Goal: Navigation & Orientation: Find specific page/section

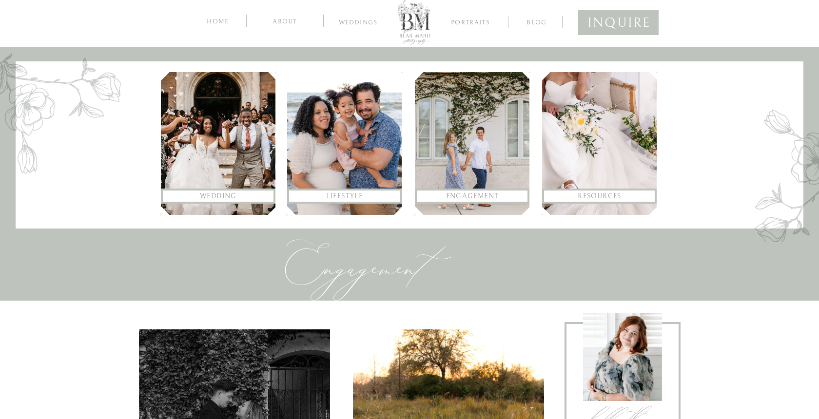
click at [593, 20] on nav "inquire" at bounding box center [619, 20] width 62 height 19
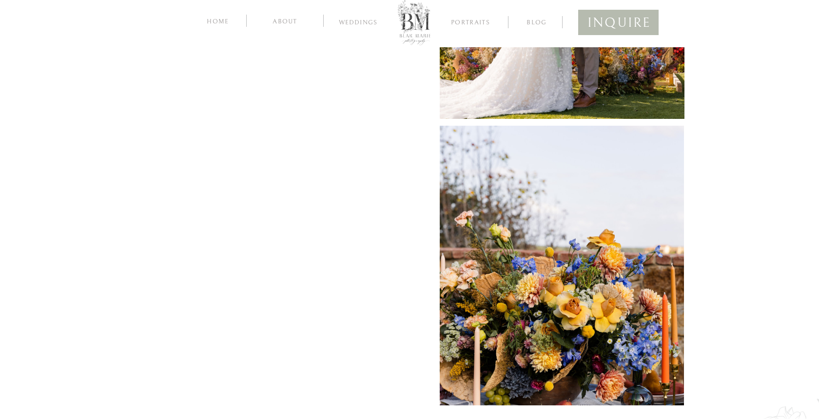
scroll to position [531, 0]
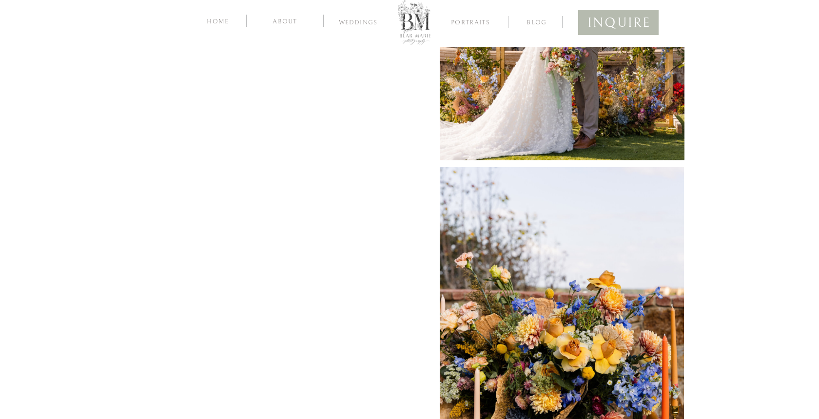
click at [86, 279] on div "blog Weddings Portraits about home inquire Thank you for your interest in worki…" at bounding box center [409, 223] width 819 height 1509
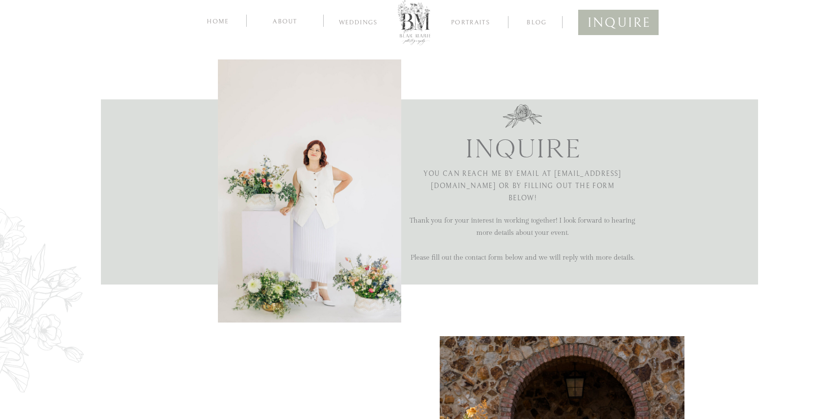
scroll to position [0, 0]
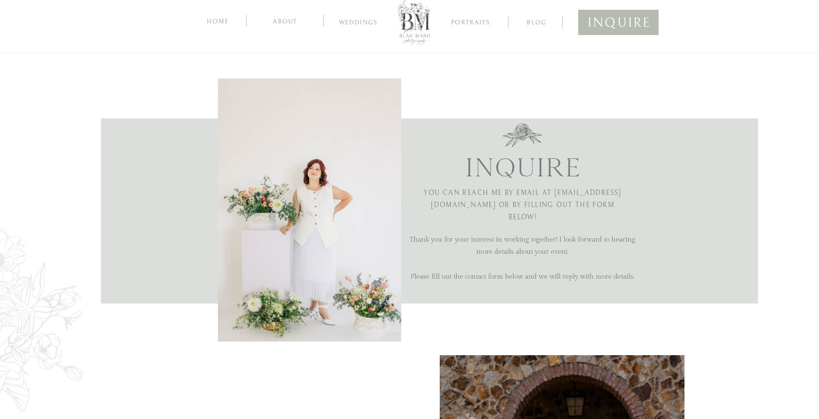
click at [224, 20] on nav "home" at bounding box center [218, 20] width 26 height 9
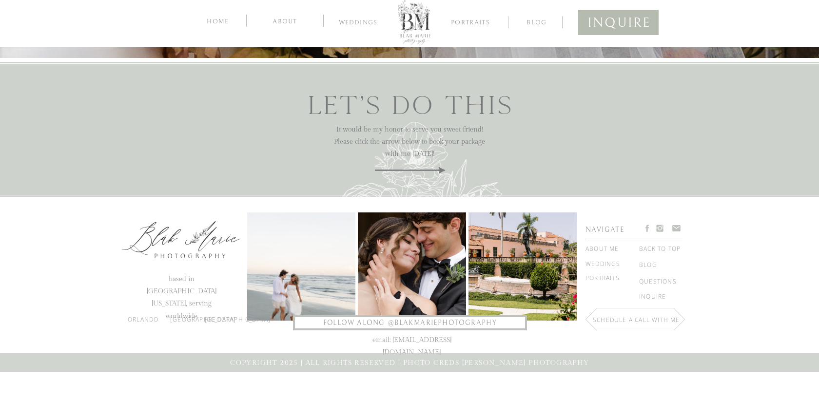
scroll to position [3698, 0]
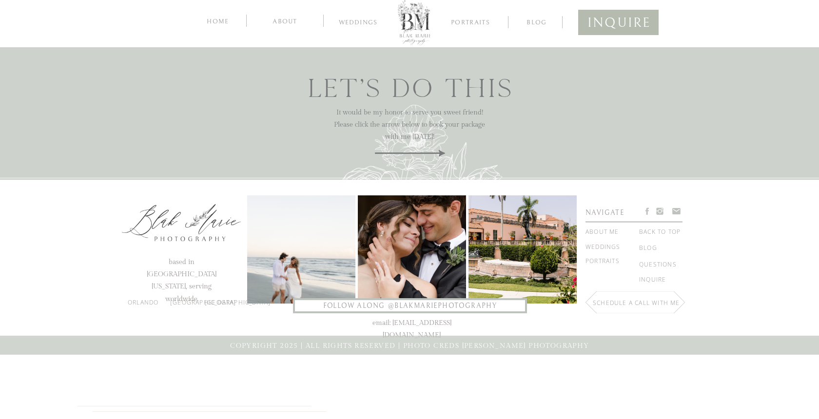
click at [654, 278] on nav "inquire" at bounding box center [653, 280] width 29 height 11
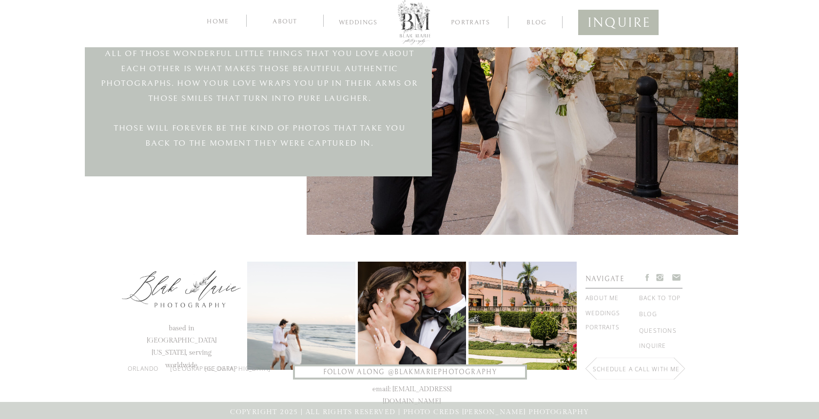
scroll to position [1089, 0]
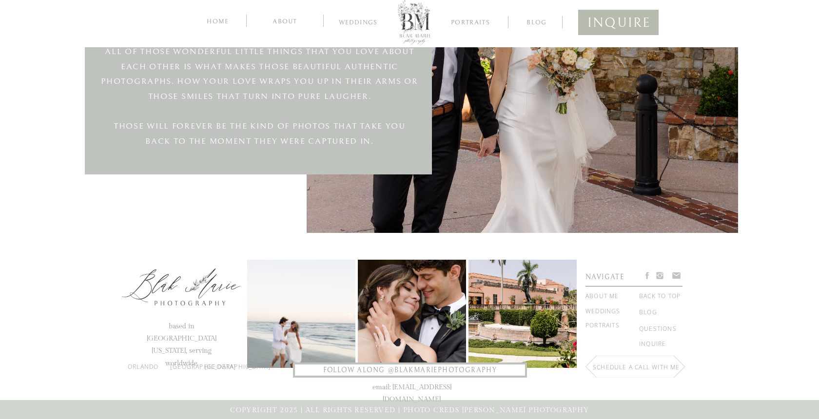
click at [613, 325] on nav "Portraits" at bounding box center [609, 330] width 46 height 17
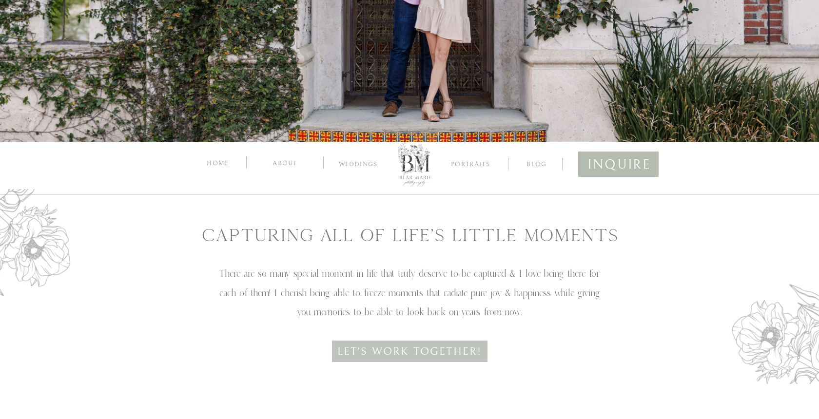
scroll to position [299, 0]
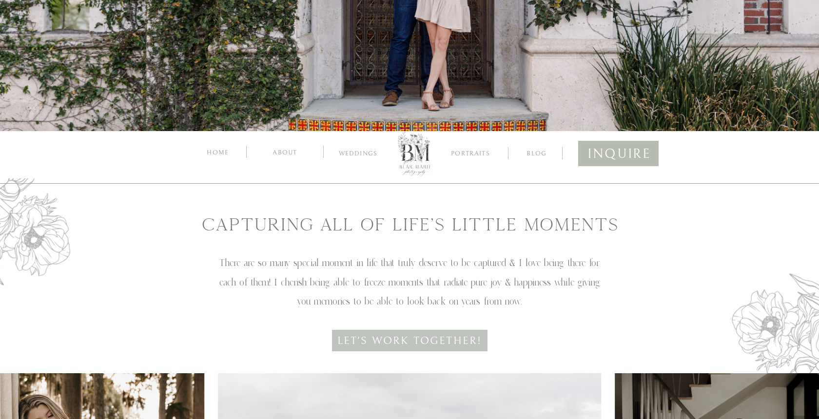
click at [218, 149] on nav "home" at bounding box center [218, 151] width 26 height 9
